Goal: Entertainment & Leisure: Consume media (video, audio)

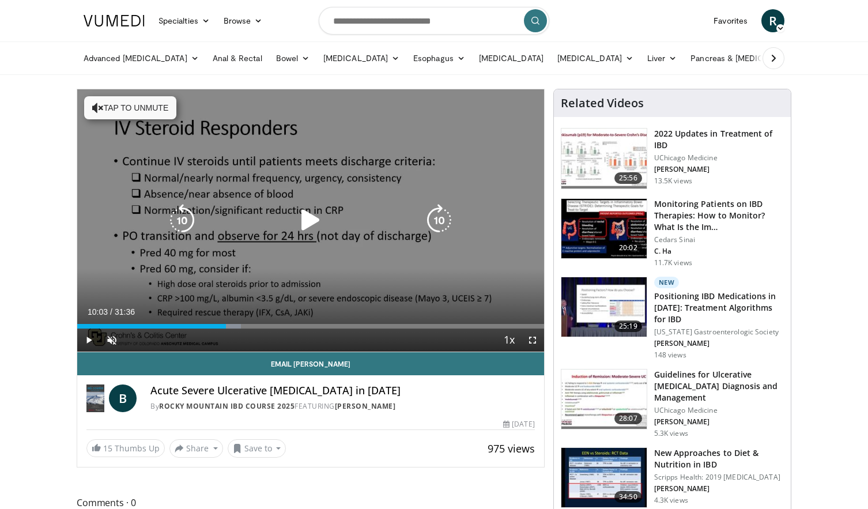
click at [309, 230] on icon "Video Player" at bounding box center [310, 220] width 32 height 32
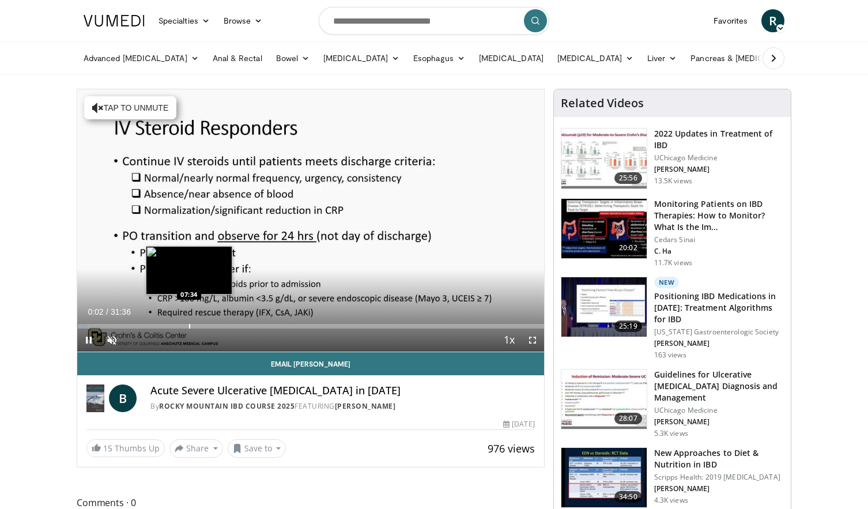
click at [189, 325] on div "Progress Bar" at bounding box center [189, 326] width 1 height 5
click at [206, 326] on div "Progress Bar" at bounding box center [205, 326] width 1 height 5
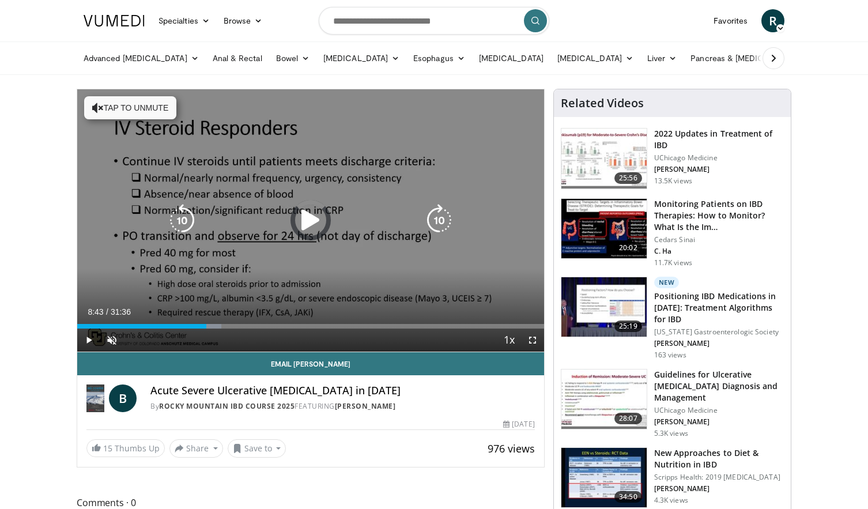
click at [215, 324] on div "Progress Bar" at bounding box center [213, 326] width 16 height 5
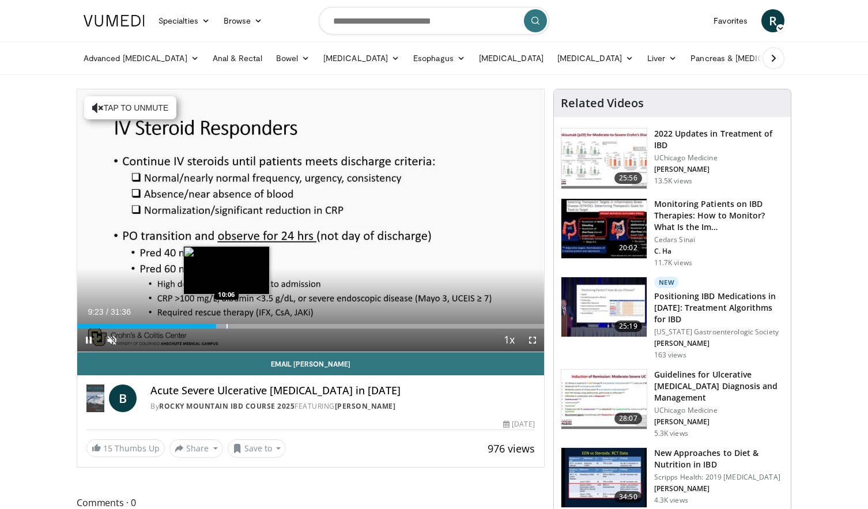
click at [226, 324] on div "Progress Bar" at bounding box center [226, 326] width 1 height 5
click at [229, 324] on div "Progress Bar" at bounding box center [229, 326] width 1 height 5
click at [229, 328] on div "Progress Bar" at bounding box center [229, 326] width 1 height 5
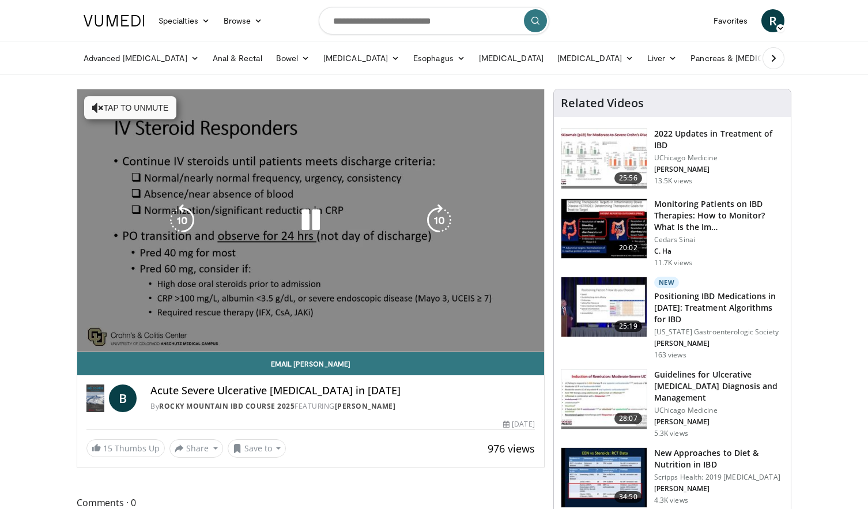
click at [231, 328] on video-js "**********" at bounding box center [310, 220] width 467 height 263
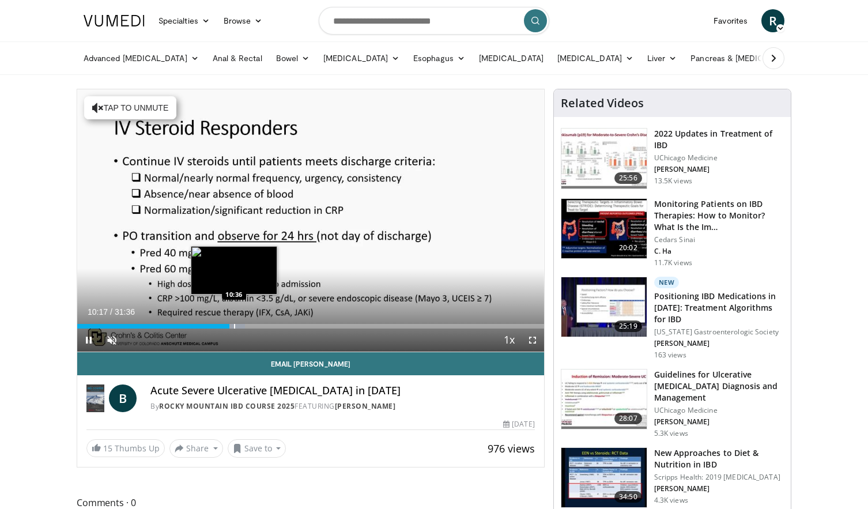
click at [234, 327] on div "Progress Bar" at bounding box center [234, 326] width 1 height 5
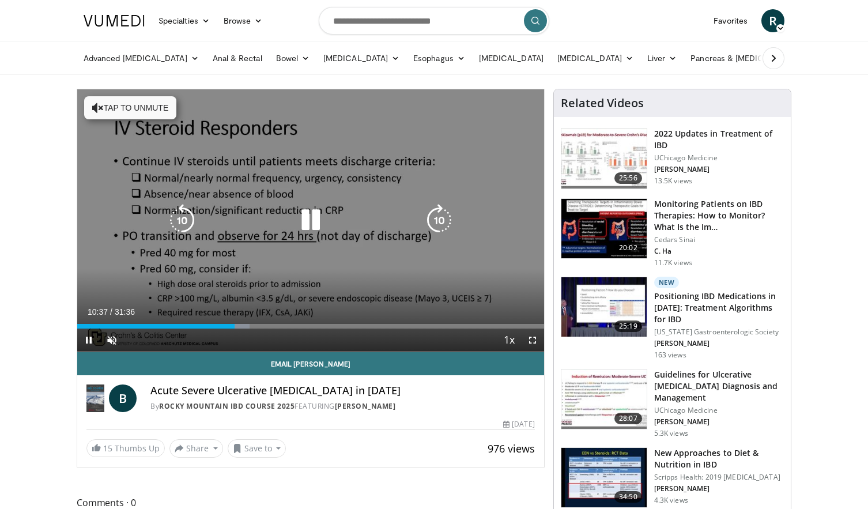
click at [302, 215] on icon "Video Player" at bounding box center [310, 220] width 32 height 32
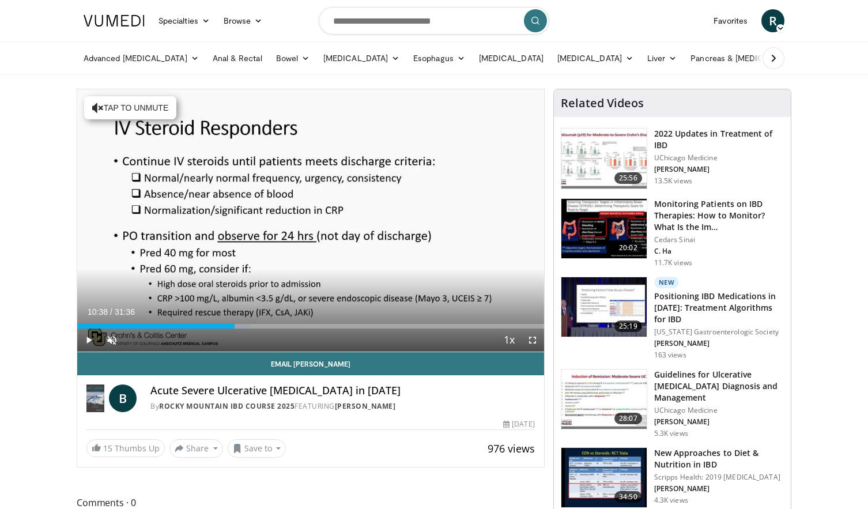
click at [88, 337] on span "Video Player" at bounding box center [88, 339] width 23 height 23
click at [246, 325] on div "Progress Bar" at bounding box center [246, 326] width 1 height 5
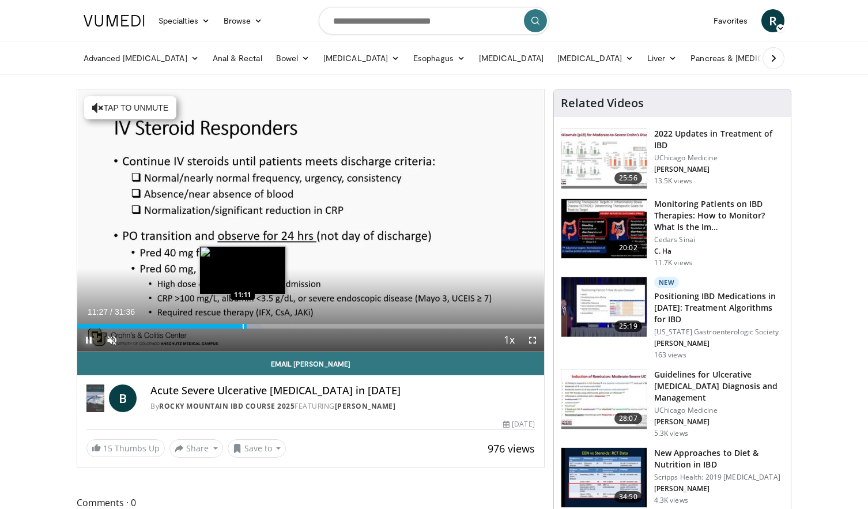
click at [243, 323] on div "Loaded : 39.60% 11:27 11:11" at bounding box center [310, 322] width 467 height 11
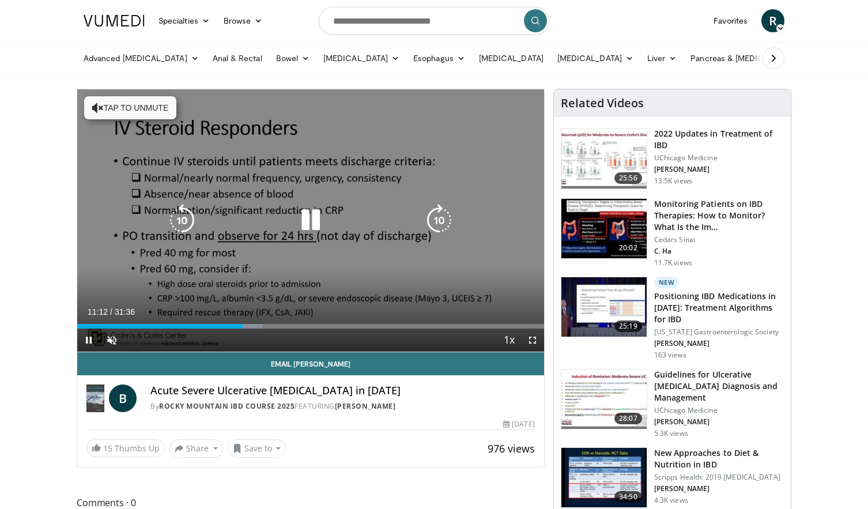
click at [317, 224] on icon "Video Player" at bounding box center [310, 220] width 32 height 32
click at [81, 343] on span "Video Player" at bounding box center [88, 339] width 23 height 23
drag, startPoint x: 447, startPoint y: 210, endPoint x: 455, endPoint y: 206, distance: 9.3
click at [450, 210] on icon "Video Player" at bounding box center [439, 220] width 32 height 32
click at [310, 221] on icon "Video Player" at bounding box center [310, 220] width 32 height 32
